Goal: Transaction & Acquisition: Purchase product/service

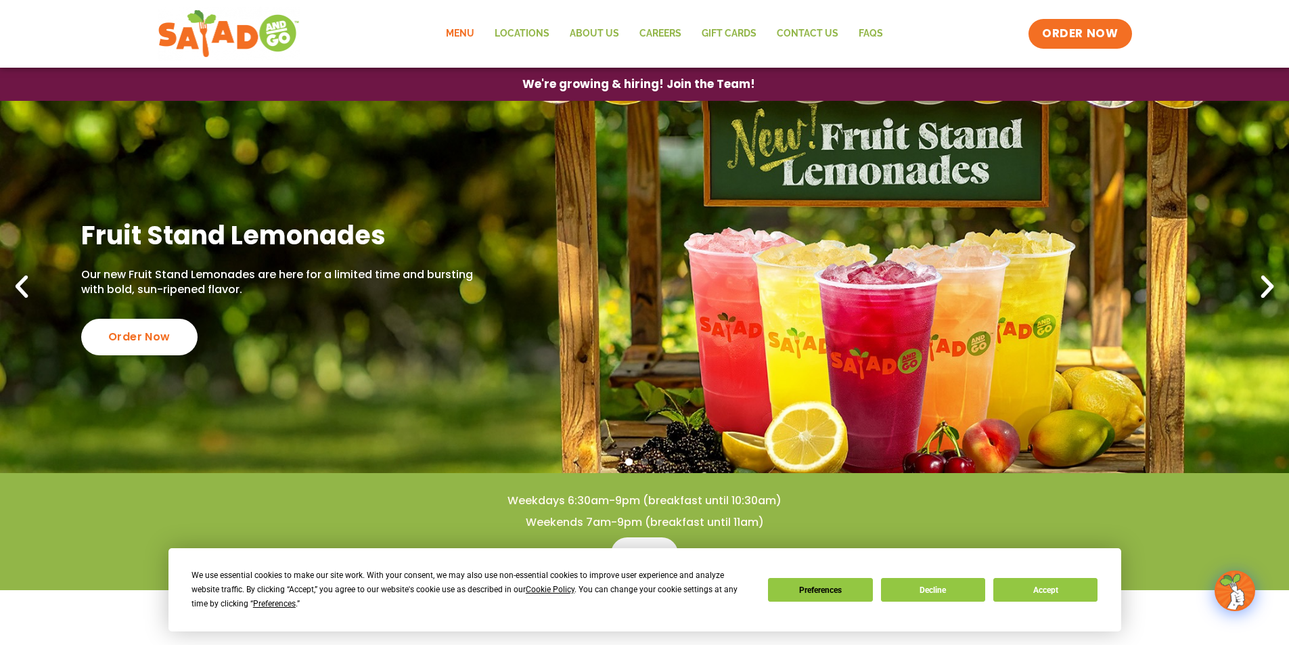
click at [469, 31] on link "Menu" at bounding box center [460, 33] width 49 height 31
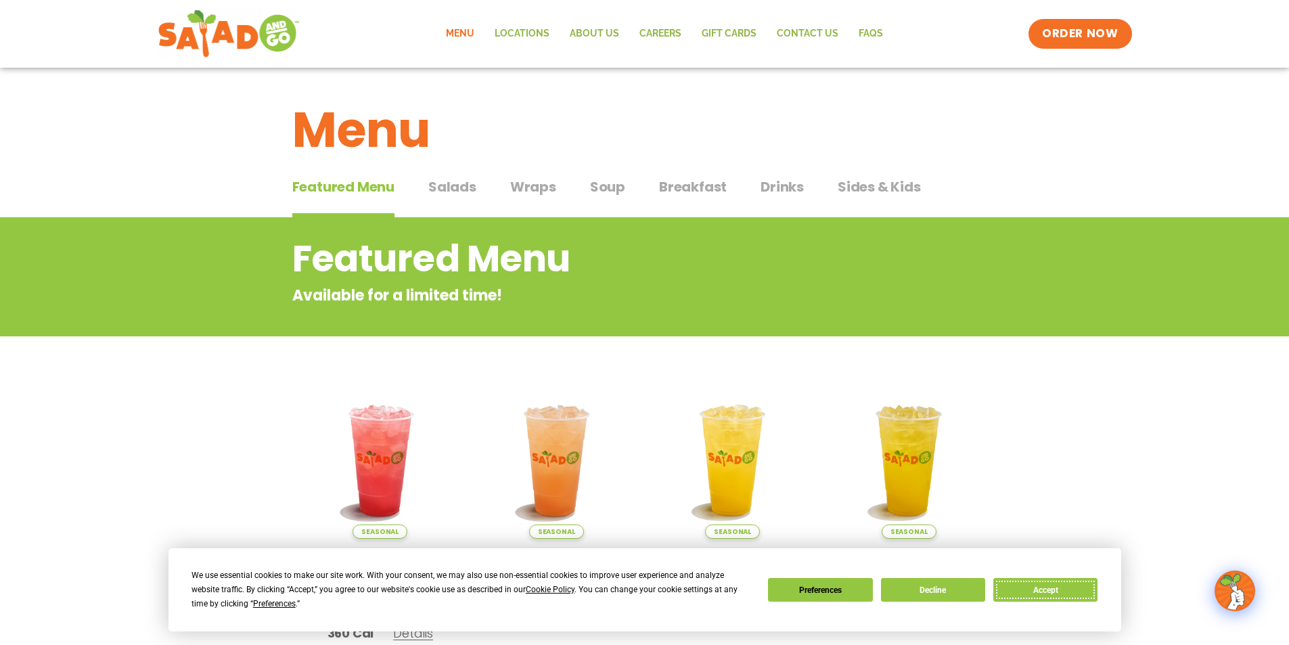
click at [1013, 581] on button "Accept" at bounding box center [1046, 590] width 104 height 24
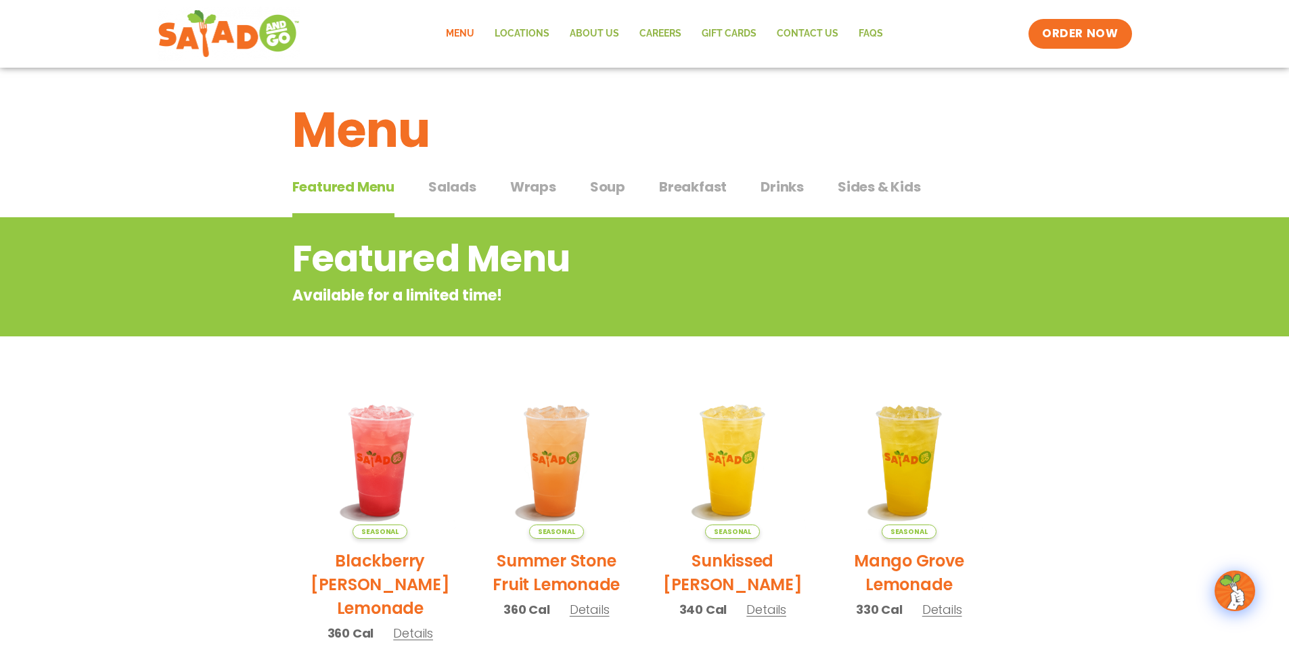
click at [466, 190] on span "Salads" at bounding box center [452, 187] width 48 height 20
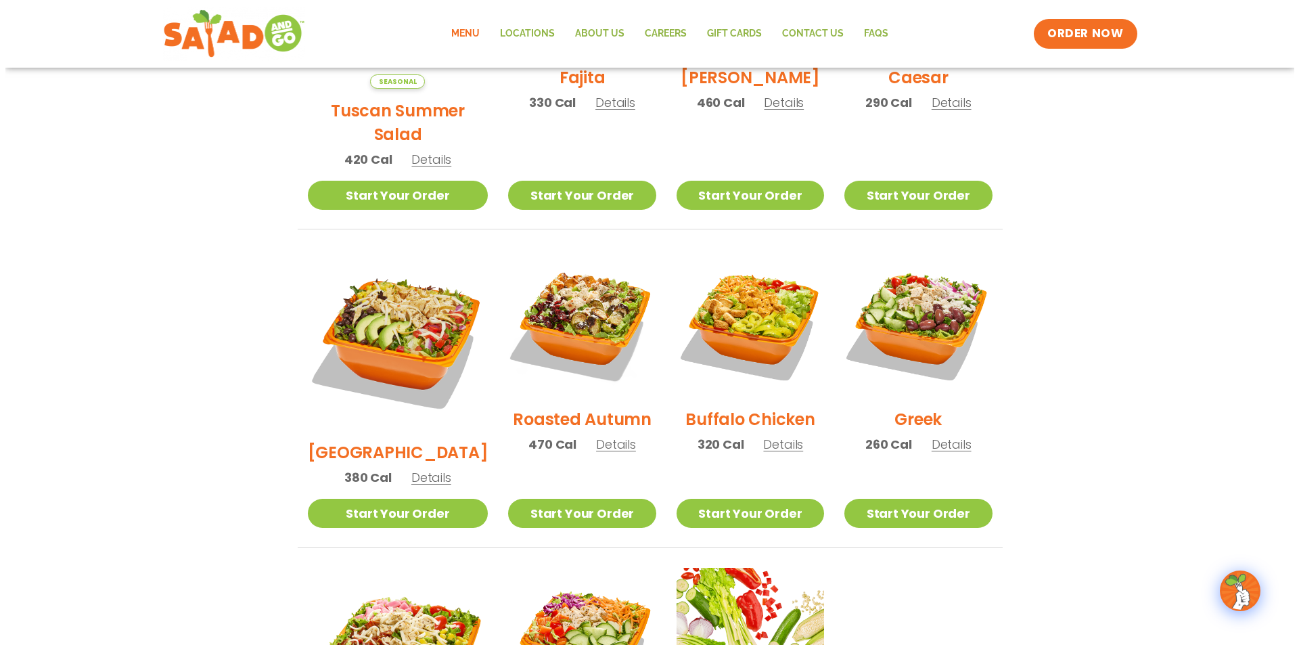
scroll to position [406, 0]
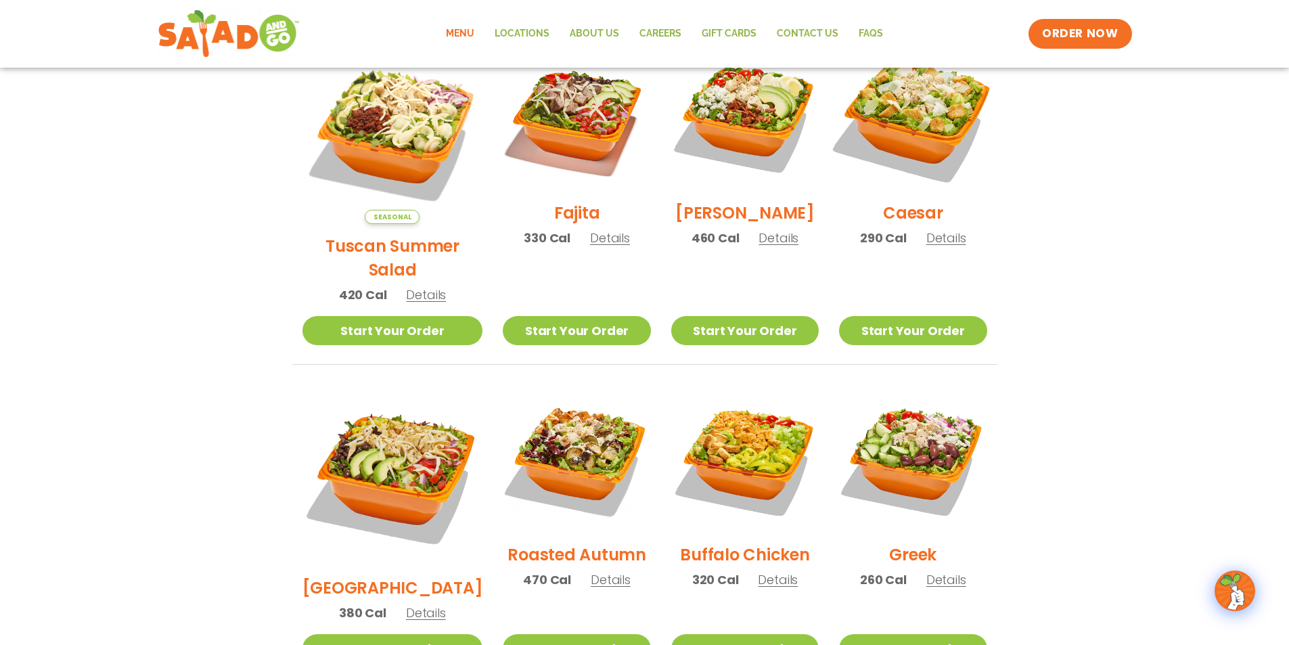
click at [924, 140] on img at bounding box center [912, 116] width 173 height 173
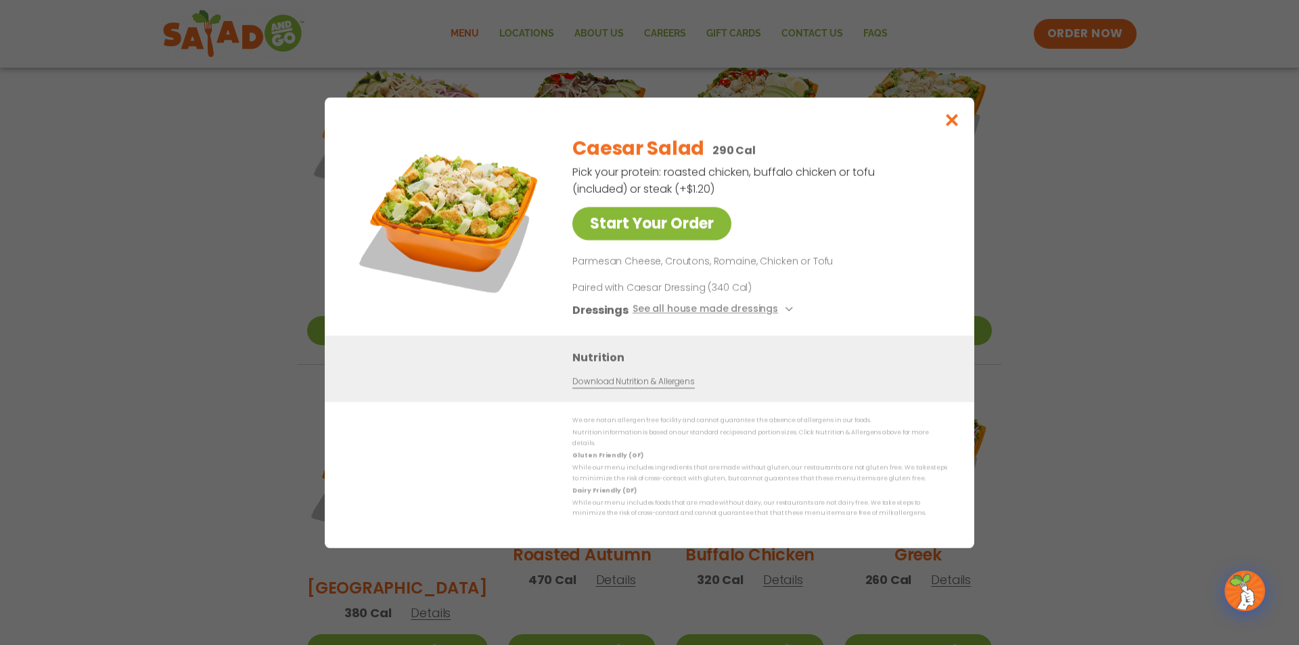
click at [633, 234] on link "Start Your Order" at bounding box center [652, 223] width 159 height 33
